Goal: Information Seeking & Learning: Understand process/instructions

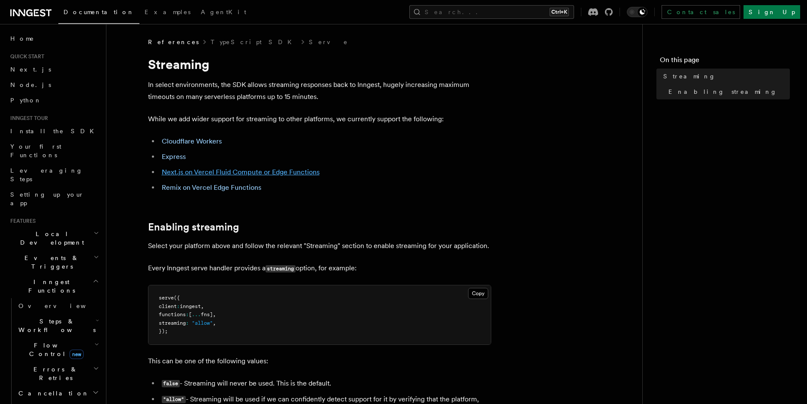
click at [272, 174] on link "Next.js on Vercel Fluid Compute or Edge Functions" at bounding box center [241, 172] width 158 height 8
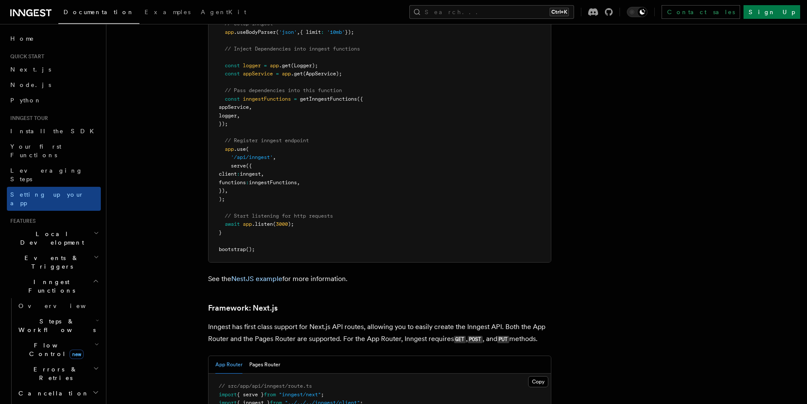
scroll to position [5562, 0]
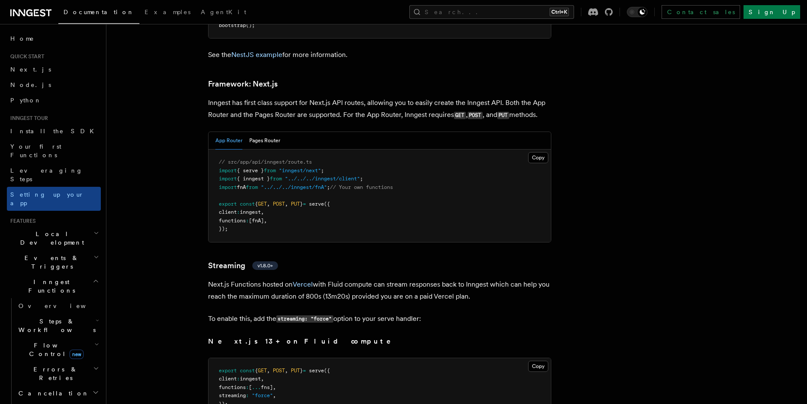
click at [275, 184] on span ""../../../inngest/fnA"" at bounding box center [294, 187] width 66 height 6
click at [327, 184] on span ""../../../inngest/fnA"" at bounding box center [294, 187] width 66 height 6
click at [336, 176] on span ""../../../inngest/client"" at bounding box center [322, 179] width 75 height 6
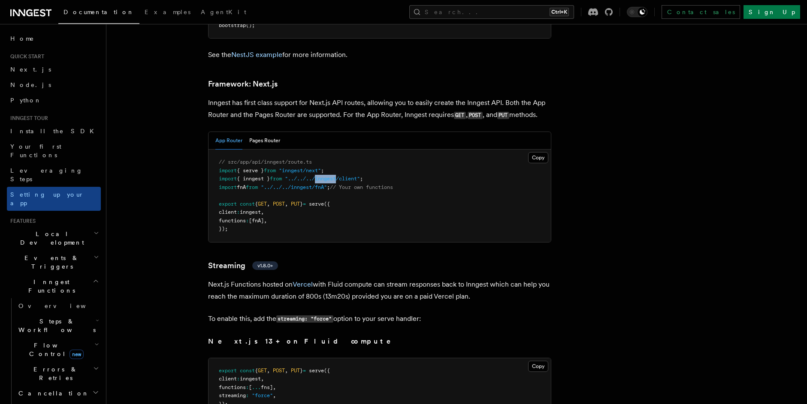
click at [336, 176] on span ""../../../inngest/client"" at bounding box center [322, 179] width 75 height 6
click at [328, 158] on pre "// src/app/api/inngest/route.ts import { serve } from "inngest/next" ; import {…" at bounding box center [379, 196] width 342 height 93
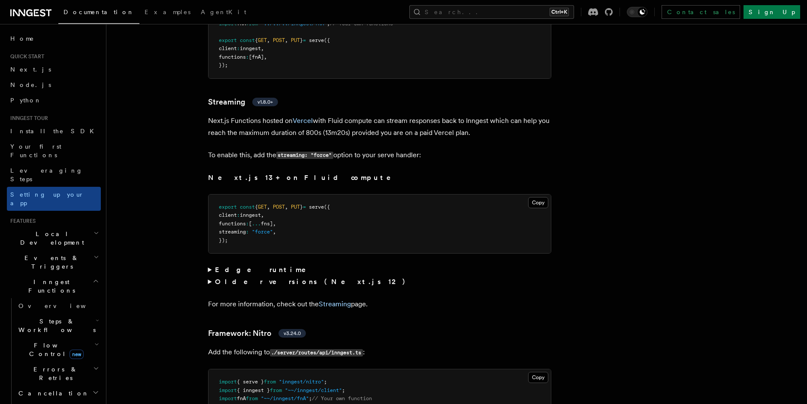
scroll to position [5730, 0]
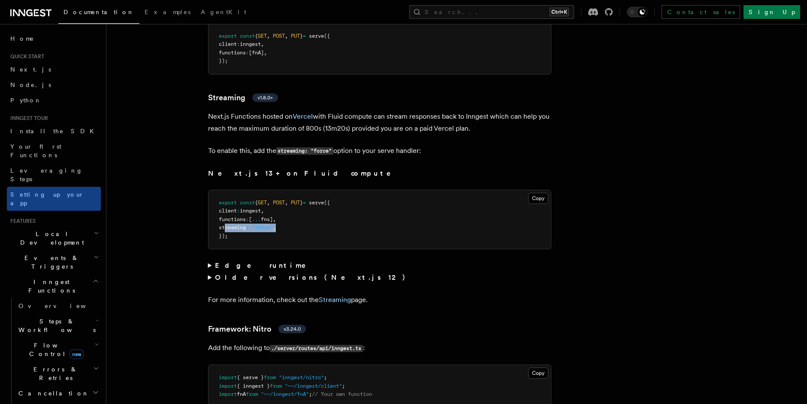
drag, startPoint x: 287, startPoint y: 190, endPoint x: 226, endPoint y: 190, distance: 60.9
click at [226, 190] on pre "export const { GET , POST , PUT } = serve ({ client : inngest , functions : [ .…" at bounding box center [379, 219] width 342 height 59
copy span "streaming : "force" ,"
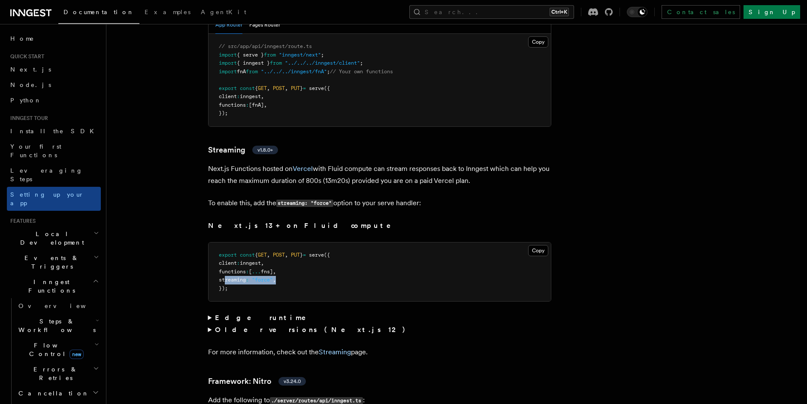
scroll to position [5679, 0]
copy span "streaming : "force" ,"
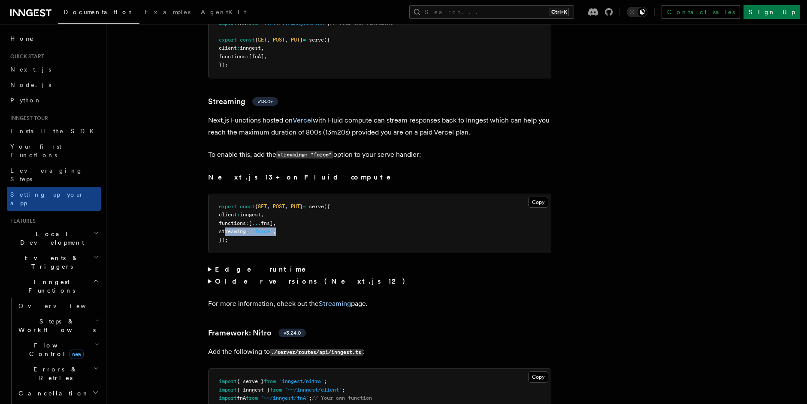
scroll to position [5696, 0]
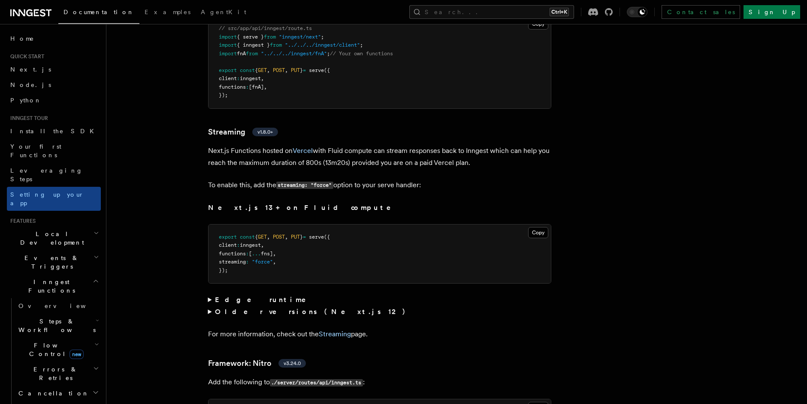
click at [414, 179] on p "To enable this, add the streaming: "force" option to your serve handler:" at bounding box center [379, 185] width 343 height 12
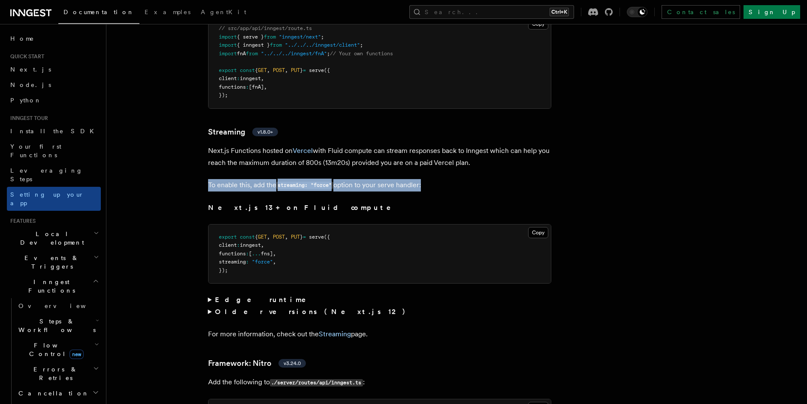
click at [414, 179] on p "To enable this, add the streaming: "force" option to your serve handler:" at bounding box center [379, 185] width 343 height 12
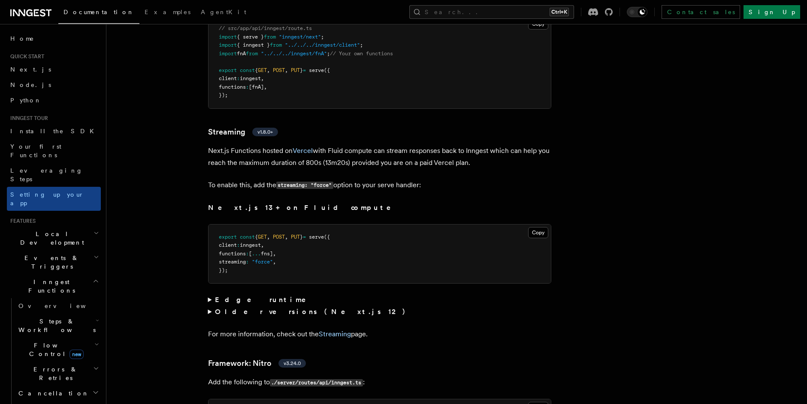
click at [319, 202] on p "Next.js 13+ on Fluid compute" at bounding box center [379, 208] width 343 height 12
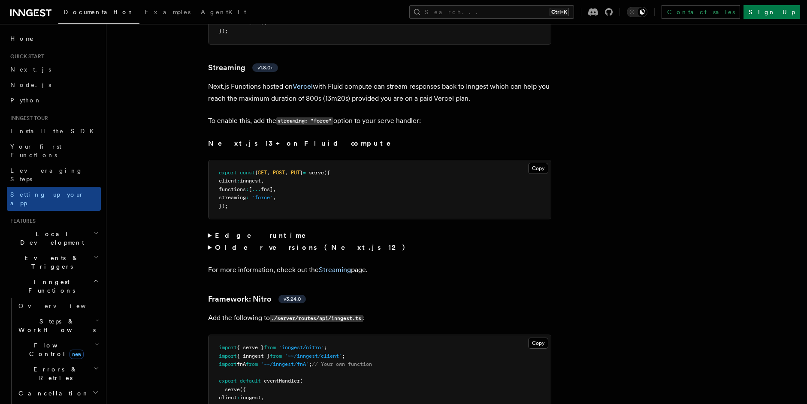
scroll to position [5768, 0]
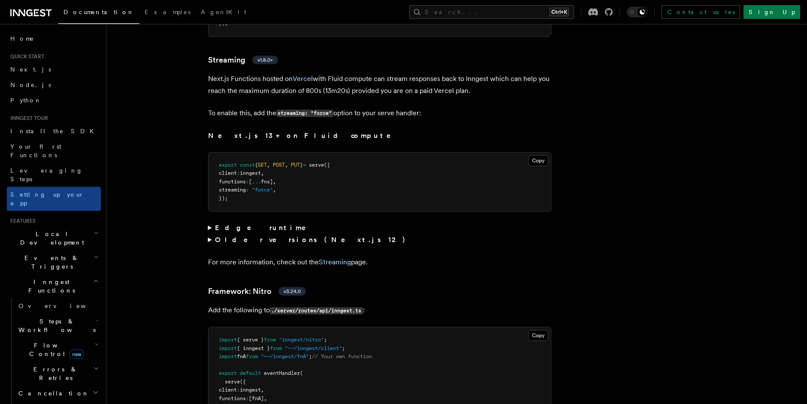
click at [261, 153] on pre "export const { GET , POST , PUT } = serve ({ client : inngest , functions : [ .…" at bounding box center [379, 182] width 342 height 59
click at [274, 156] on pre "export const { GET , POST , PUT } = serve ({ client : inngest , functions : [ .…" at bounding box center [379, 182] width 342 height 59
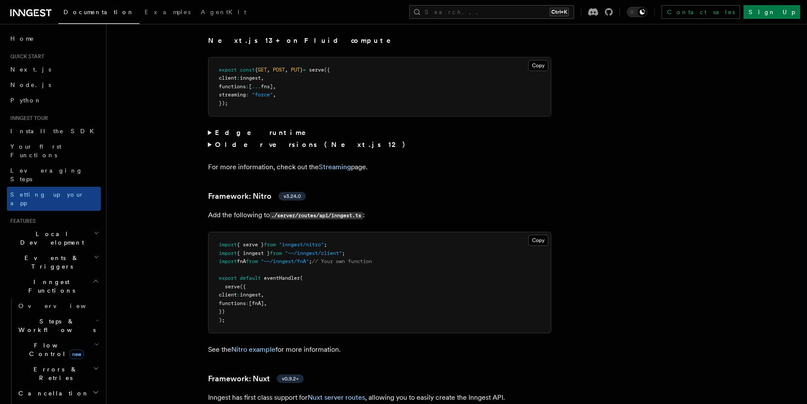
scroll to position [5864, 0]
click at [343, 211] on code "./server/routes/api/inngest.ts" at bounding box center [316, 214] width 93 height 7
click at [285, 248] on pre "import { serve } from "inngest/nitro" ; import { inngest } from "~~/inngest/cli…" at bounding box center [379, 282] width 342 height 101
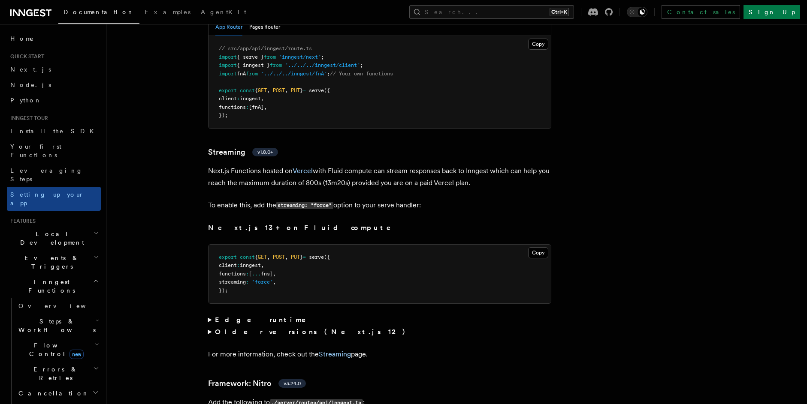
scroll to position [5655, 0]
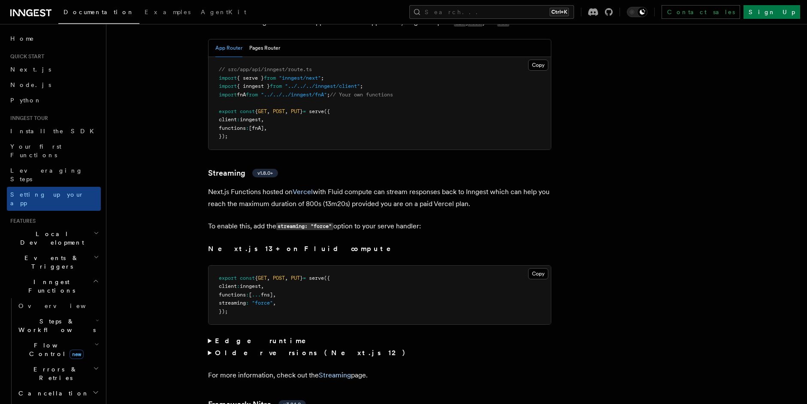
click at [268, 300] on span ""force"" at bounding box center [262, 303] width 21 height 6
click at [296, 266] on pre "export const { GET , POST , PUT } = serve ({ client : inngest , functions : [ .…" at bounding box center [379, 295] width 342 height 59
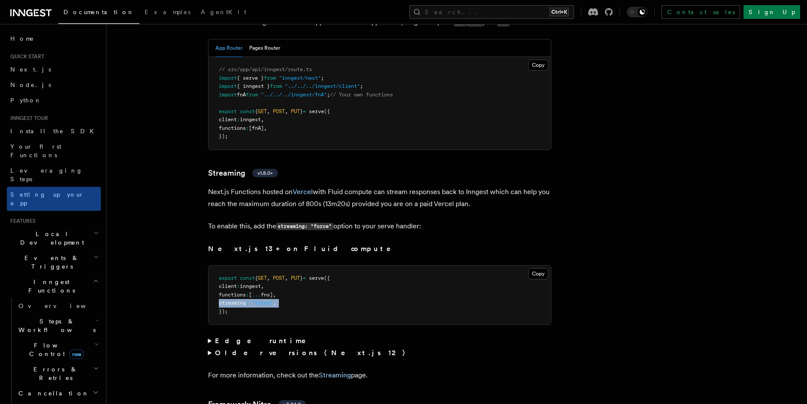
click at [293, 266] on pre "export const { GET , POST , PUT } = serve ({ client : inngest , functions : [ .…" at bounding box center [379, 295] width 342 height 59
drag, startPoint x: 288, startPoint y: 267, endPoint x: 225, endPoint y: 266, distance: 63.1
click at [225, 266] on pre "export const { GET , POST , PUT } = serve ({ client : inngest , functions : [ .…" at bounding box center [379, 295] width 342 height 59
click at [256, 280] on pre "export const { GET , POST , PUT } = serve ({ client : inngest , functions : [ .…" at bounding box center [379, 295] width 342 height 59
click at [538, 269] on button "Copy Copied" at bounding box center [538, 274] width 20 height 11
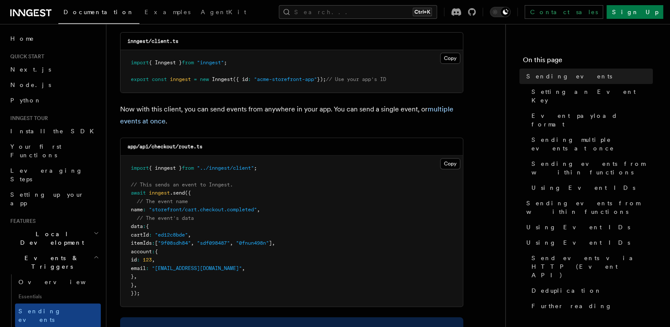
scroll to position [151, 0]
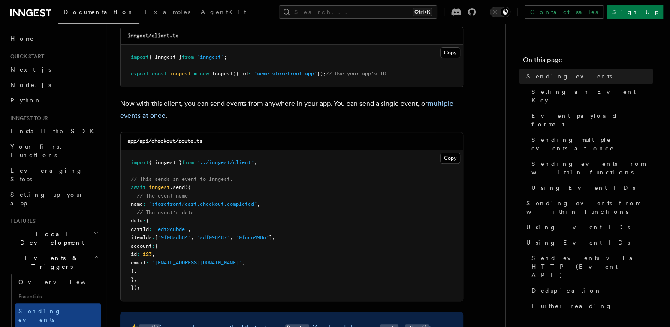
click at [176, 169] on pre "import { inngest } from "../inngest/client" ; // This sends an event to Inngest…" at bounding box center [292, 225] width 342 height 151
click at [176, 168] on pre "import { inngest } from "../inngest/client" ; // This sends an event to Inngest…" at bounding box center [292, 225] width 342 height 151
click at [188, 185] on span "({" at bounding box center [188, 187] width 6 height 6
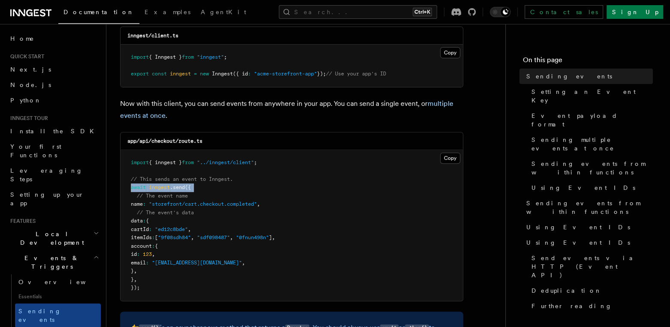
click at [188, 185] on span "({" at bounding box center [188, 187] width 6 height 6
click at [224, 211] on pre "import { inngest } from "../inngest/client" ; // This sends an event to Inngest…" at bounding box center [292, 225] width 342 height 151
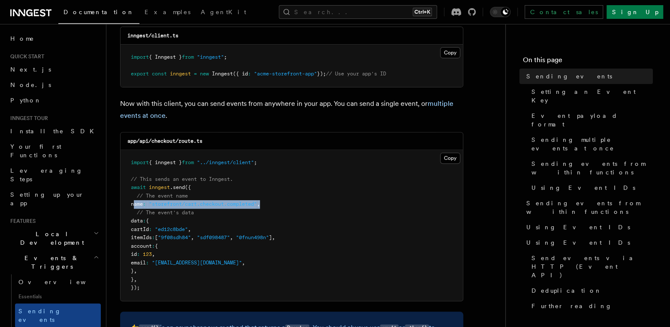
drag, startPoint x: 296, startPoint y: 205, endPoint x: 135, endPoint y: 204, distance: 161.3
click at [135, 204] on pre "import { inngest } from "../inngest/client" ; // This sends an event to Inngest…" at bounding box center [292, 225] width 342 height 151
click at [135, 204] on span "name" at bounding box center [137, 204] width 12 height 6
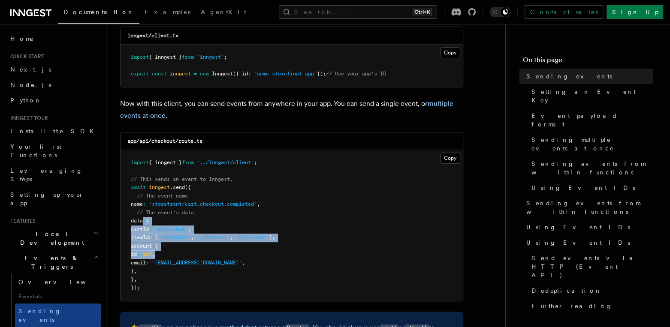
drag, startPoint x: 157, startPoint y: 226, endPoint x: 264, endPoint y: 252, distance: 110.3
click at [264, 252] on pre "import { inngest } from "../inngest/client" ; // This sends an event to Inngest…" at bounding box center [292, 225] width 342 height 151
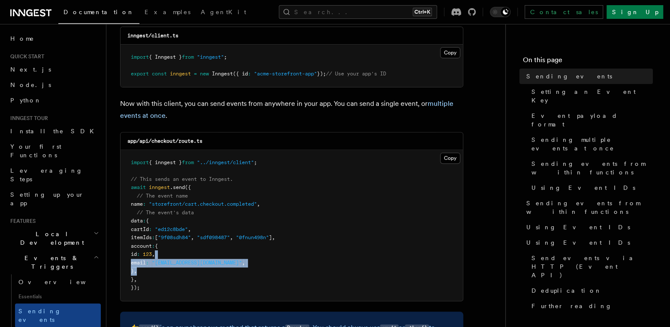
drag, startPoint x: 246, startPoint y: 271, endPoint x: 175, endPoint y: 233, distance: 79.6
click at [181, 243] on pre "import { inngest } from "../inngest/client" ; // This sends an event to Inngest…" at bounding box center [292, 225] width 342 height 151
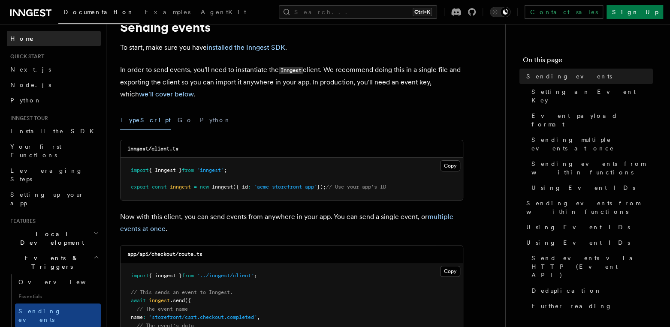
scroll to position [38, 0]
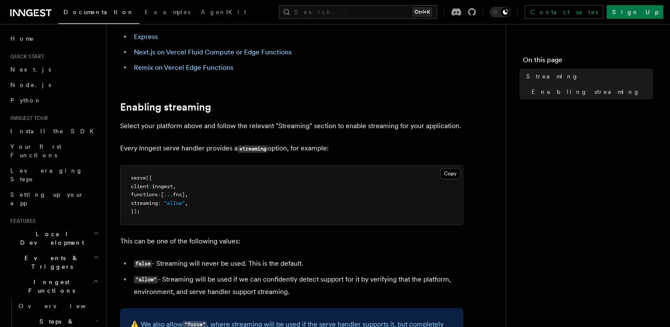
scroll to position [161, 0]
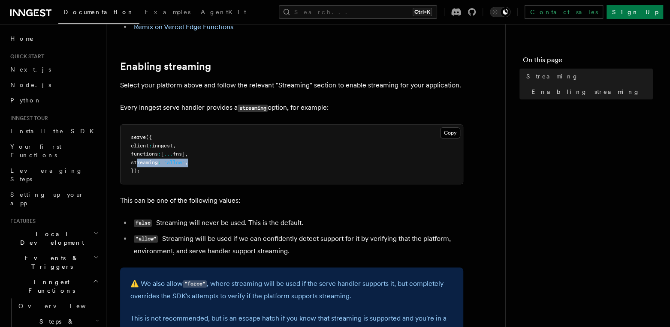
drag, startPoint x: 197, startPoint y: 163, endPoint x: 137, endPoint y: 164, distance: 60.1
click at [137, 164] on pre "serve ({ client : inngest , functions : [ ... fns] , streaming : "allow" , });" at bounding box center [292, 154] width 342 height 59
copy span "streaming : "allow" ,"
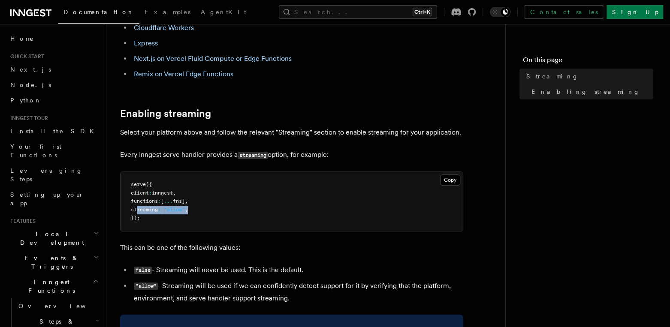
scroll to position [96, 0]
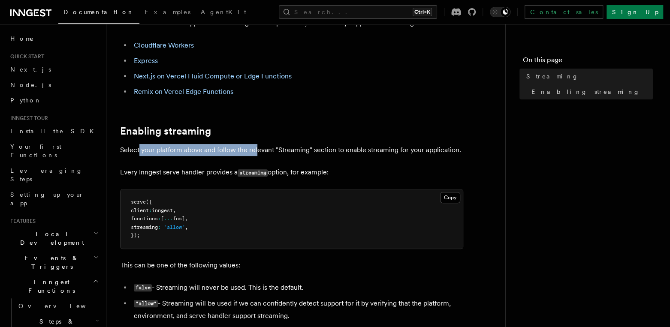
drag, startPoint x: 139, startPoint y: 150, endPoint x: 256, endPoint y: 154, distance: 117.6
click at [256, 154] on p "Select your platform above and follow the relevant "Streaming" section to enabl…" at bounding box center [291, 150] width 343 height 12
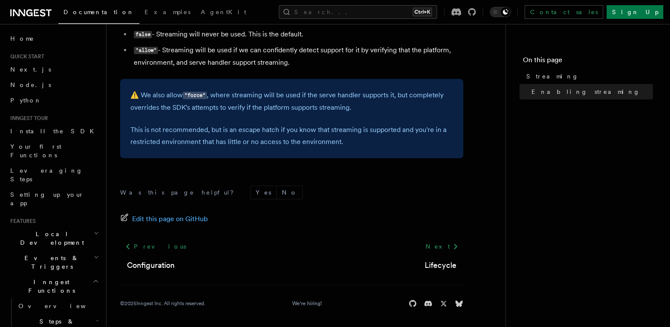
scroll to position [351, 0]
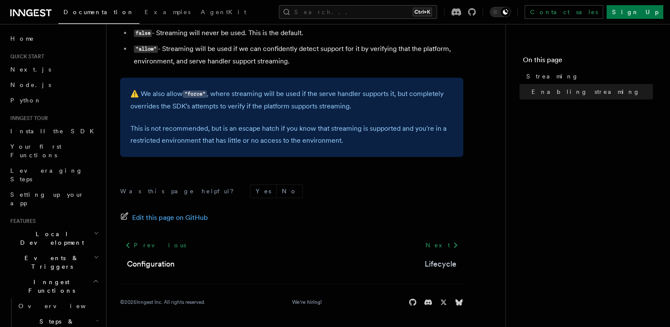
click at [438, 259] on link "Lifecycle" at bounding box center [441, 264] width 32 height 12
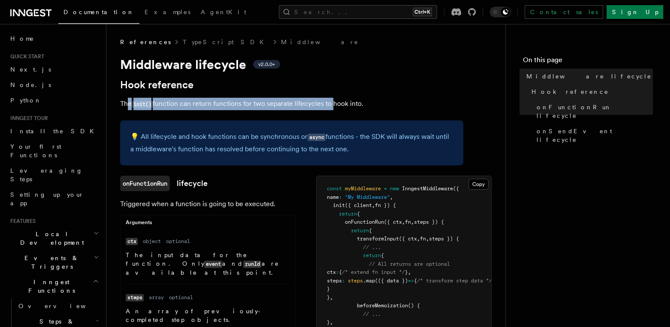
drag, startPoint x: 127, startPoint y: 104, endPoint x: 332, endPoint y: 110, distance: 204.3
click at [332, 110] on p "The init() function can return functions for two separate lifecycles to hook in…" at bounding box center [291, 104] width 343 height 12
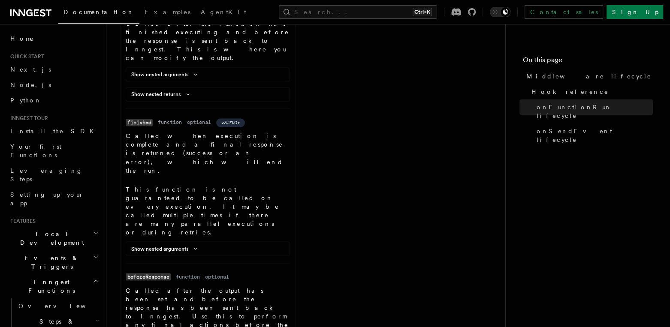
scroll to position [847, 0]
